Goal: Task Accomplishment & Management: Complete application form

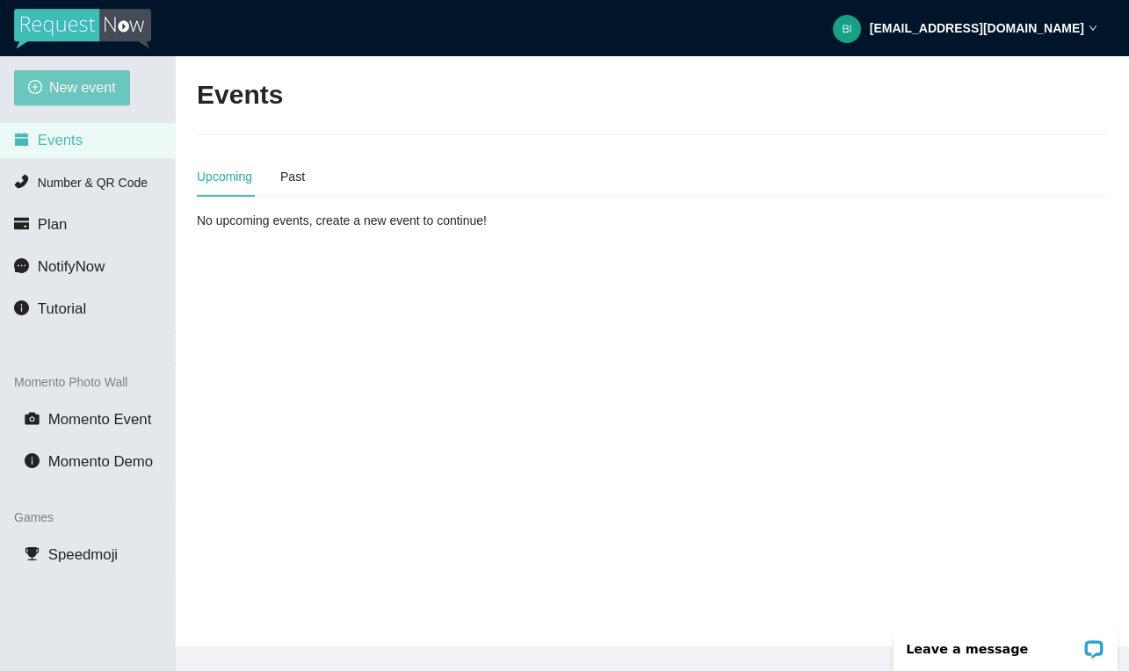
click at [94, 96] on span "New event" at bounding box center [82, 87] width 67 height 22
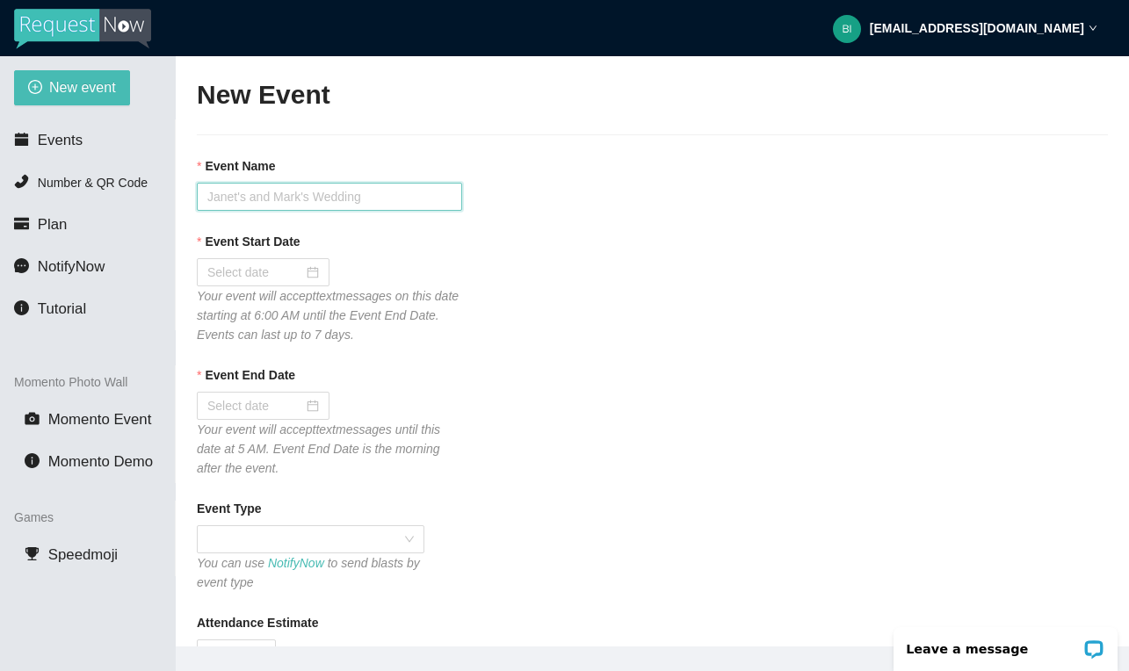
click at [236, 189] on input "Event Name" at bounding box center [329, 197] width 265 height 28
type input "[PERSON_NAME] Car Show - Lapeer Days"
click at [317, 272] on div at bounding box center [263, 272] width 133 height 28
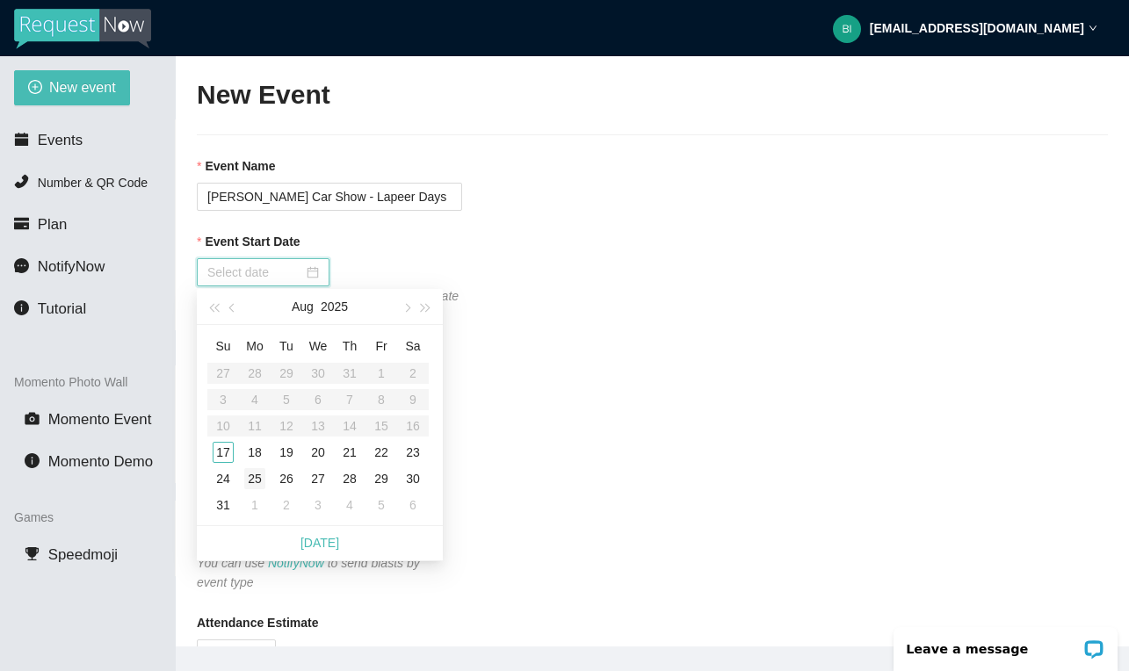
type input "[DATE]"
click at [226, 437] on table "Su Mo Tu We Th Fr Sa 27 28 29 30 31 1 2 3 4 5 6 7 8 9 10 11 12 13 14 15 16 17 1…" at bounding box center [317, 425] width 221 height 186
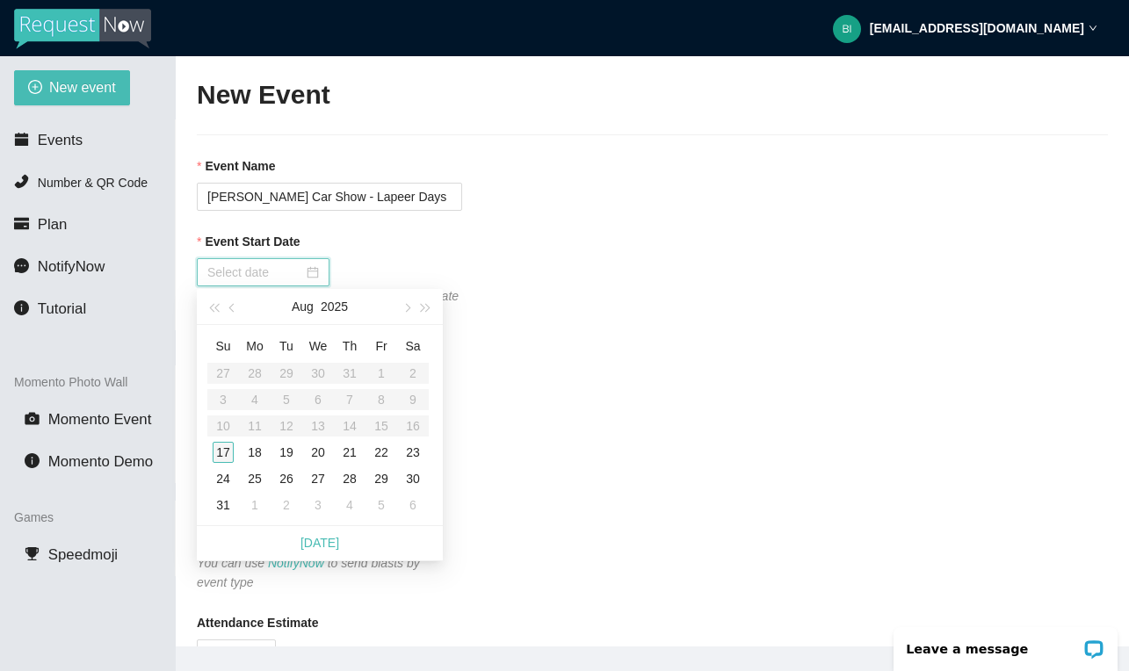
type input "[DATE]"
click at [222, 445] on div "17" at bounding box center [223, 452] width 21 height 21
type input "[DATE]"
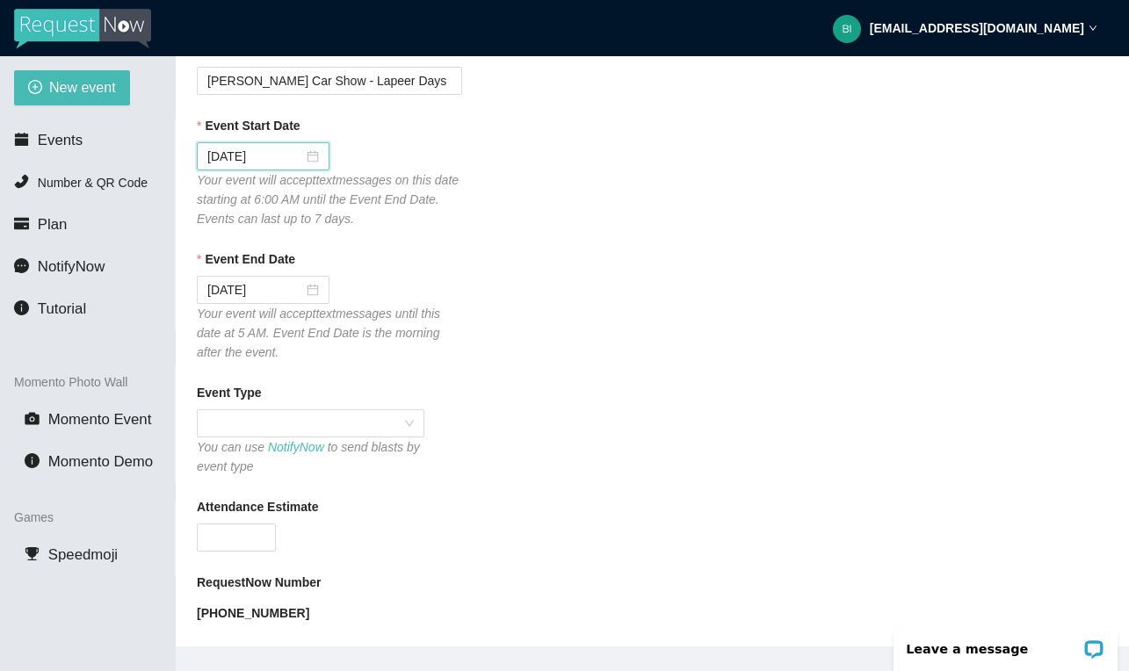
scroll to position [138, 0]
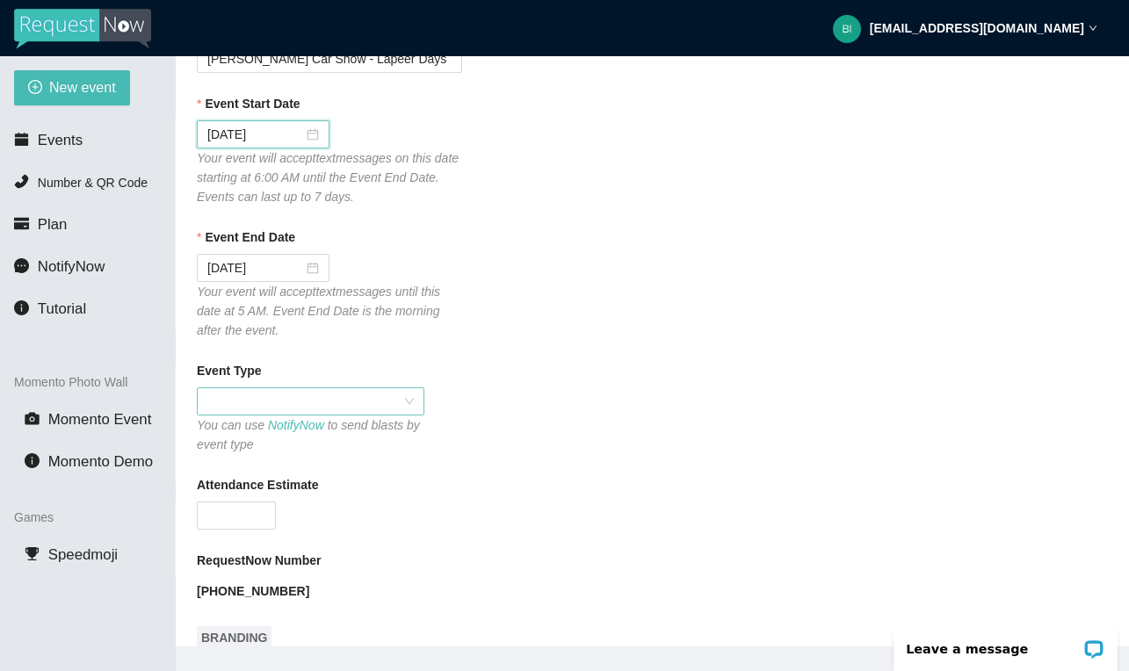
click at [359, 405] on span at bounding box center [310, 401] width 206 height 26
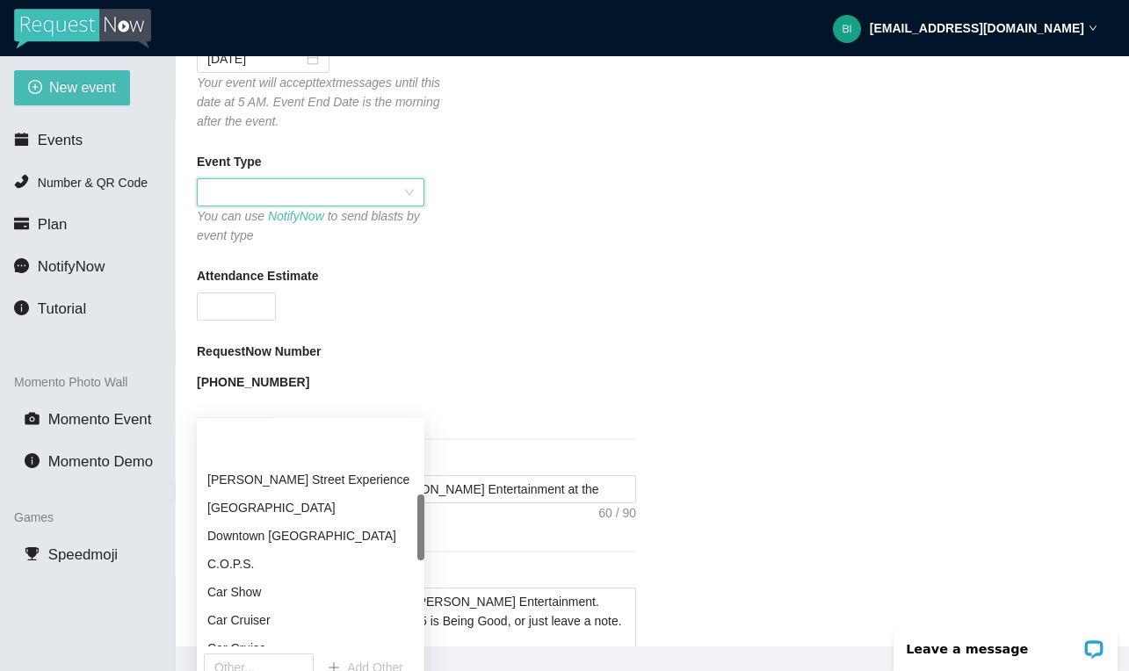
scroll to position [264, 0]
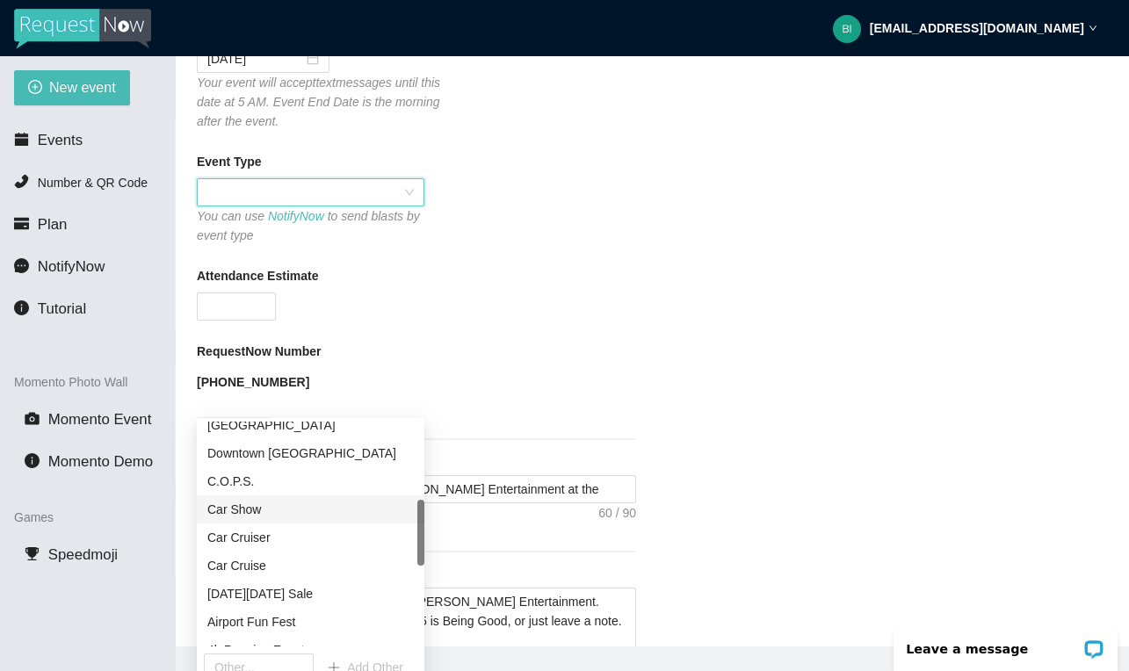
click at [320, 509] on div "Car Show" at bounding box center [310, 509] width 206 height 19
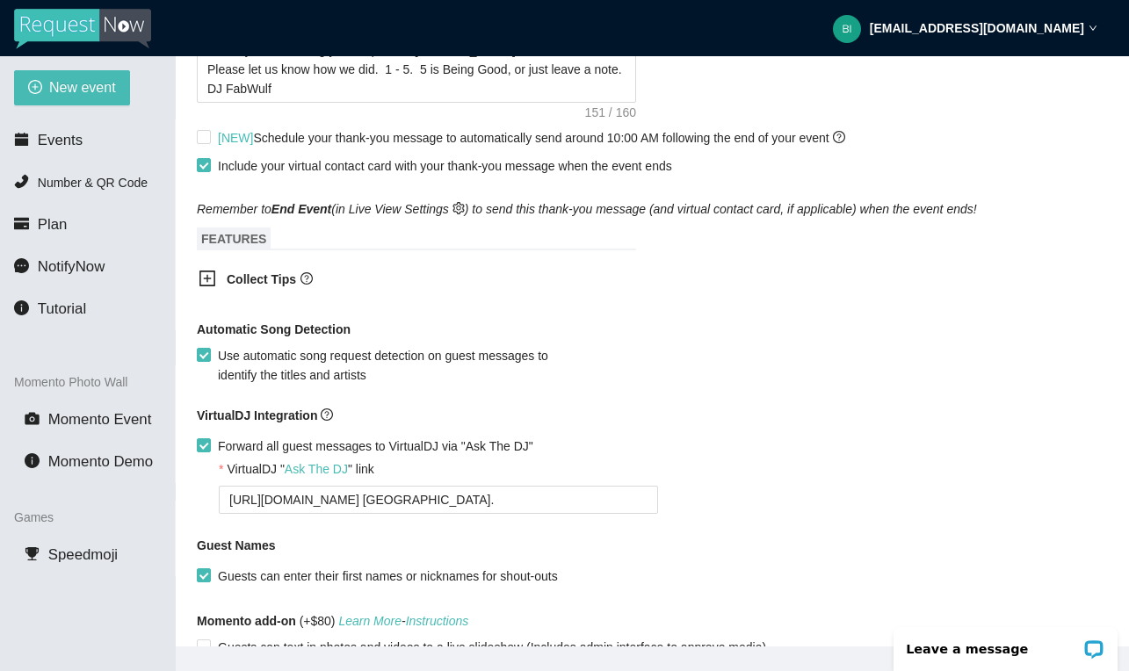
scroll to position [900, 0]
drag, startPoint x: 579, startPoint y: 497, endPoint x: 185, endPoint y: 496, distance: 394.5
click at [185, 496] on main "New Event Event Name [PERSON_NAME] Car Show - Lapeer Days Event Start Date [DAT…" at bounding box center [652, 351] width 953 height 590
type textarea "[URL][DOMAIN_NAME]"
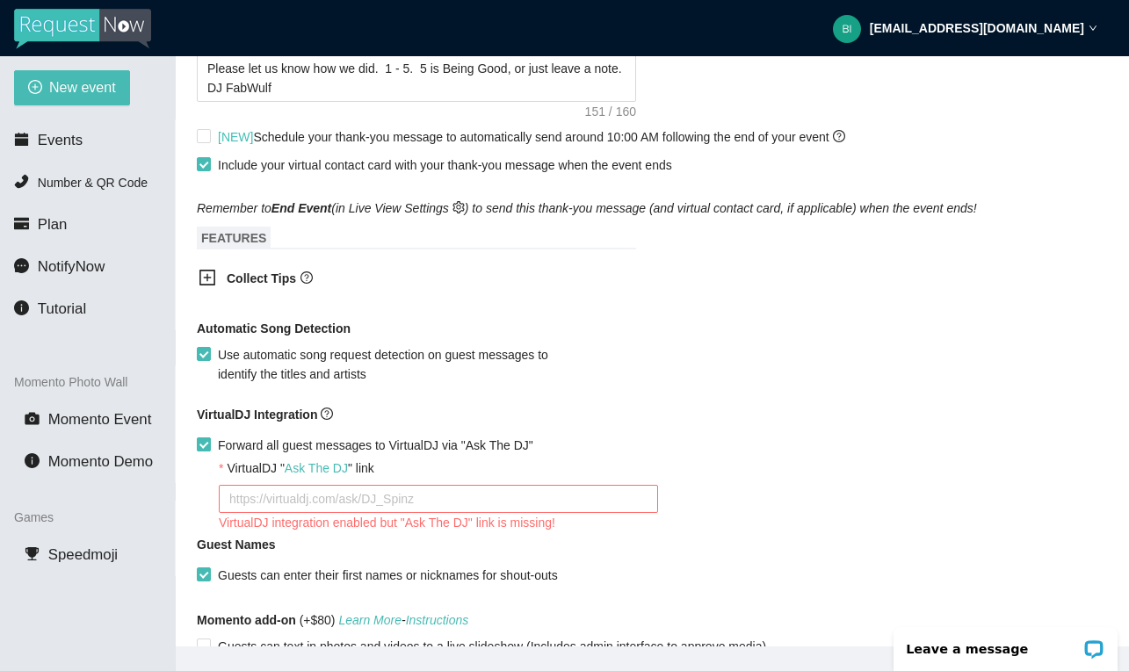
click at [205, 445] on input "Forward all guest messages to VirtualDJ via "Ask The DJ"" at bounding box center [203, 444] width 12 height 12
checkbox input "false"
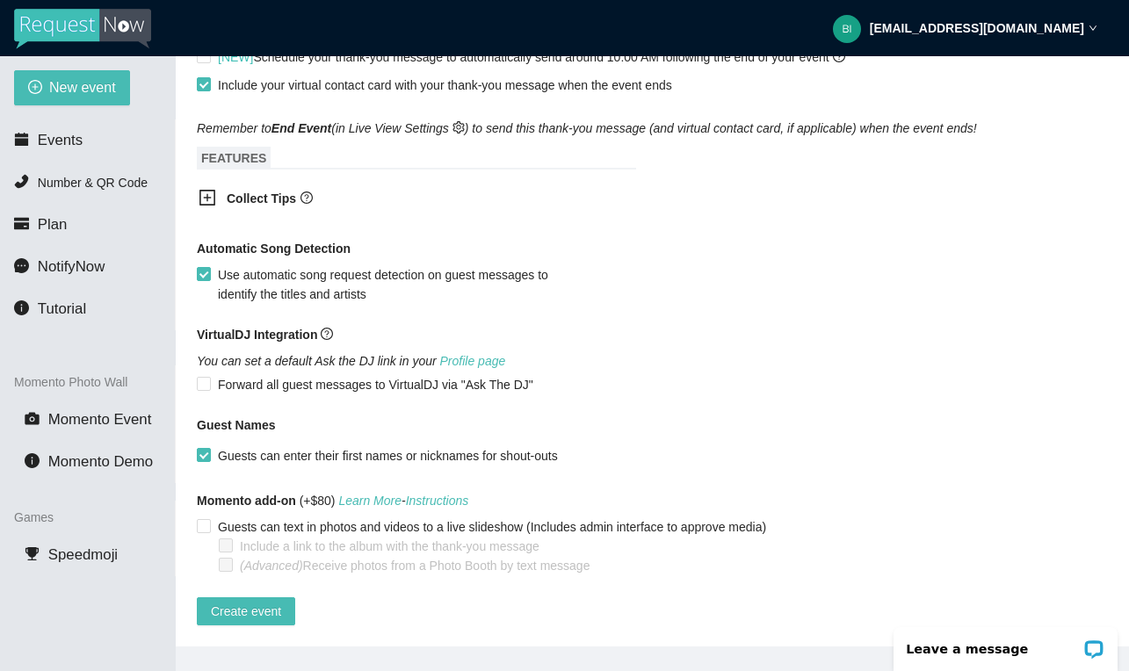
scroll to position [992, 0]
click at [266, 602] on span "Create event" at bounding box center [246, 611] width 70 height 19
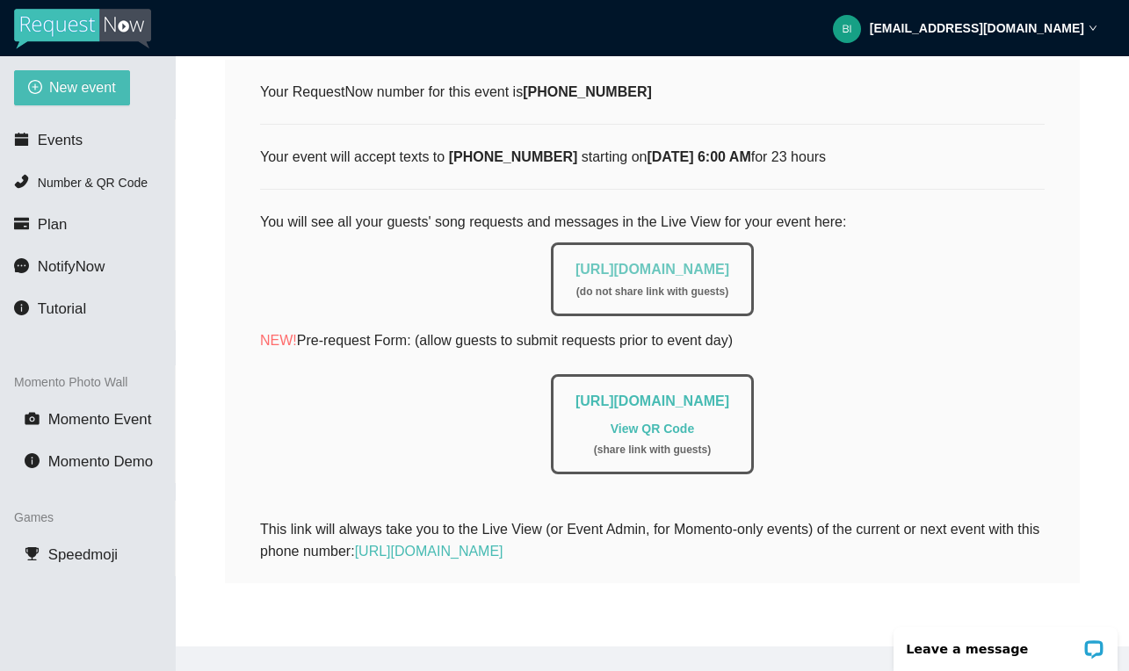
click at [610, 262] on link "[URL][DOMAIN_NAME]" at bounding box center [653, 269] width 154 height 15
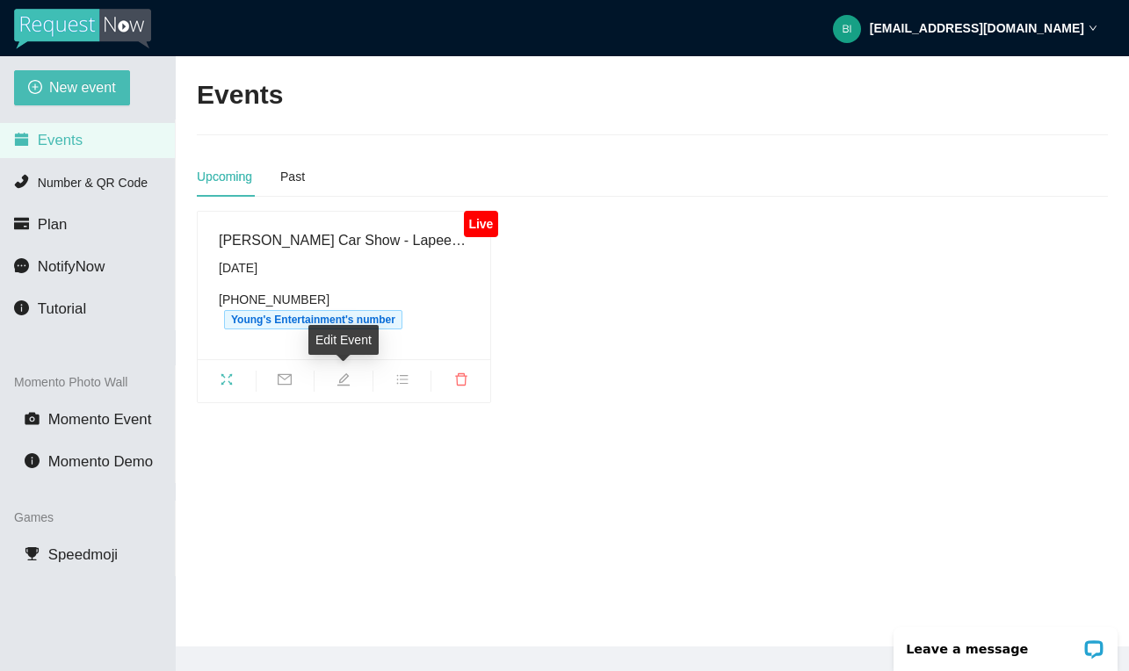
click at [344, 387] on span "edit" at bounding box center [344, 382] width 58 height 19
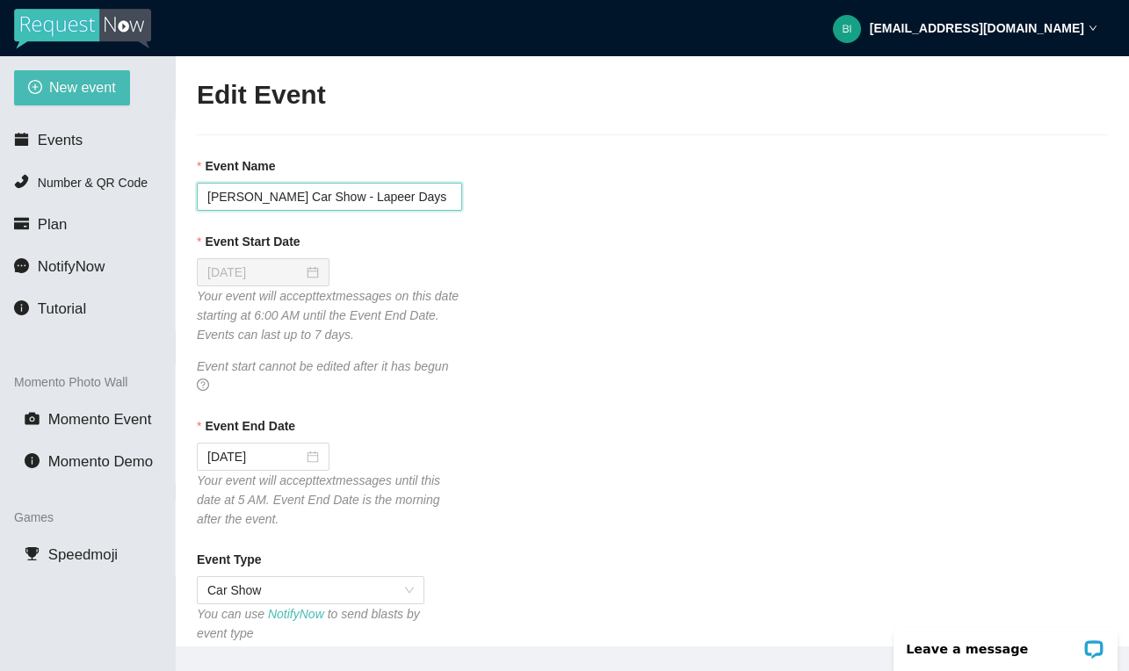
click at [283, 196] on input "John Montelone Car Show - Lapeer Days" at bounding box center [329, 197] width 265 height 28
click at [543, 287] on div "Event Start Date 08/17/2025 Your event will accept text messages on this date s…" at bounding box center [652, 313] width 911 height 163
click at [309, 198] on input "John Monteleone Car Show - Lapeer Days" at bounding box center [329, 197] width 265 height 28
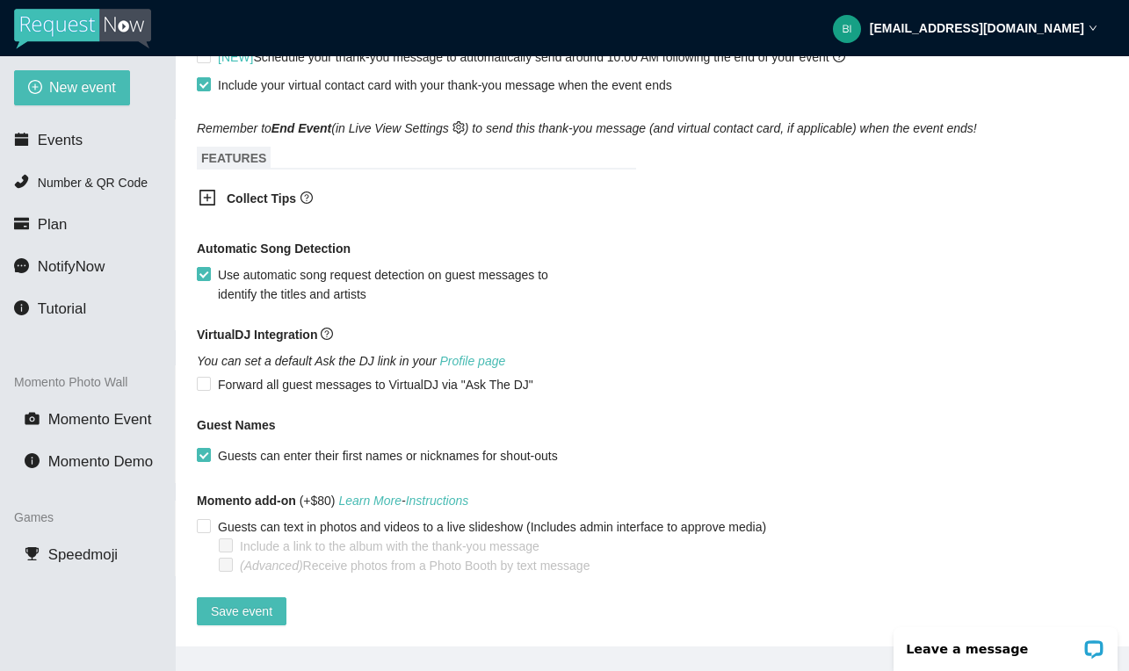
scroll to position [1043, 0]
type input "John Monteleone Classic Car Show - Lapeer Days"
click at [234, 602] on span "Save event" at bounding box center [242, 611] width 62 height 19
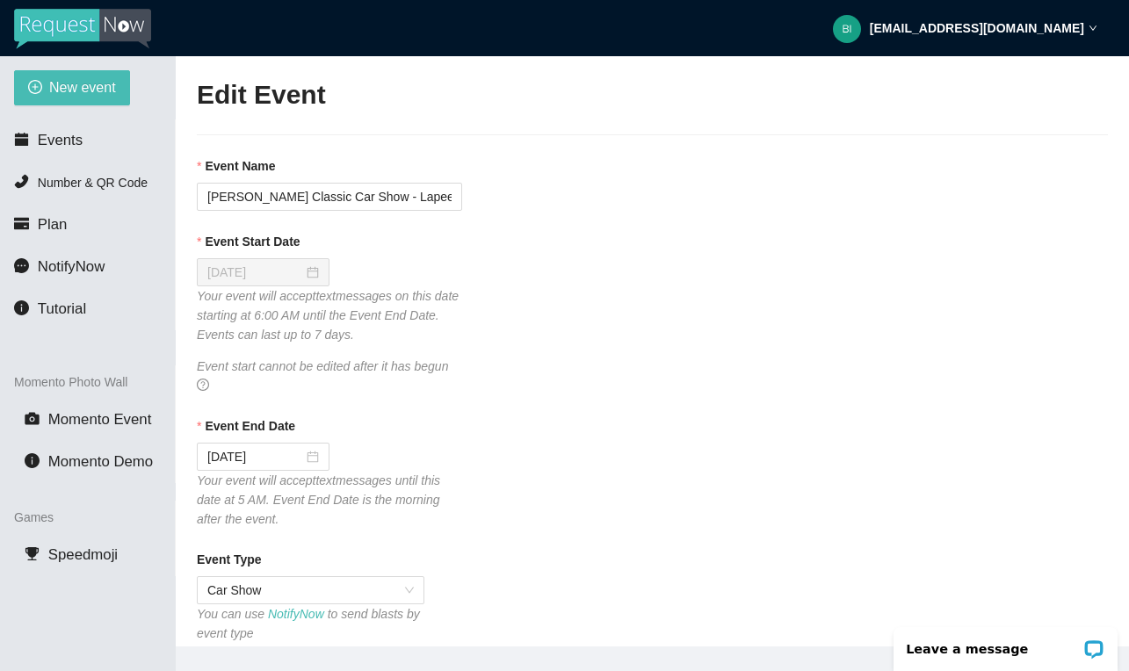
scroll to position [0, 0]
click at [84, 131] on li "Events" at bounding box center [87, 140] width 175 height 35
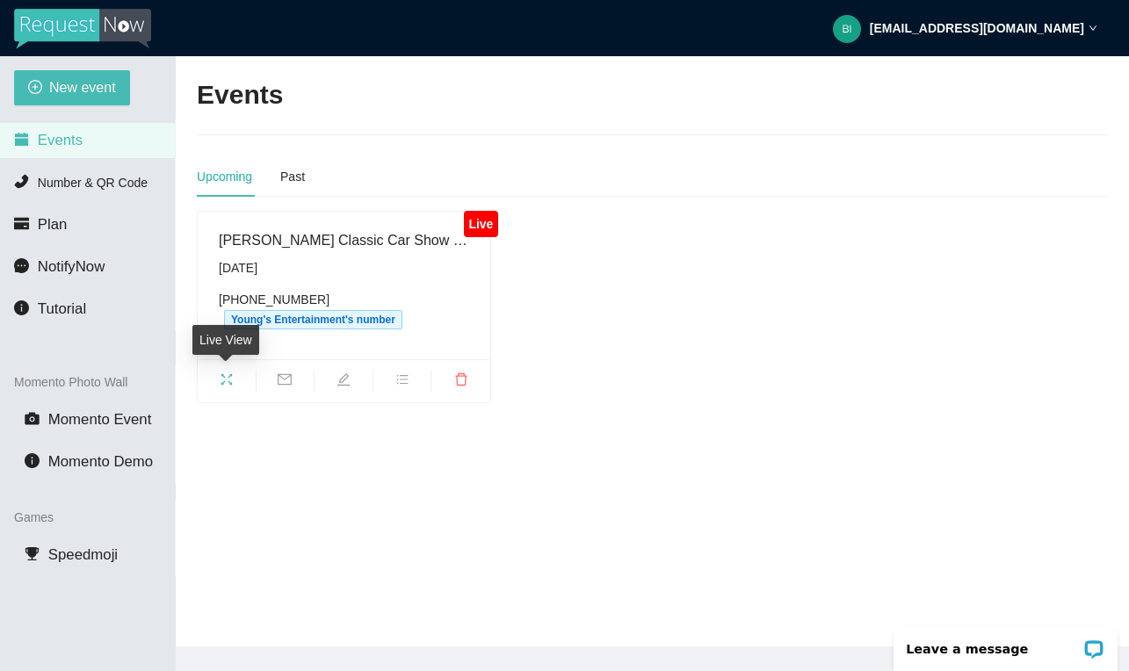
click at [232, 381] on icon "fullscreen" at bounding box center [227, 380] width 14 height 14
